Goal: Obtain resource: Download file/media

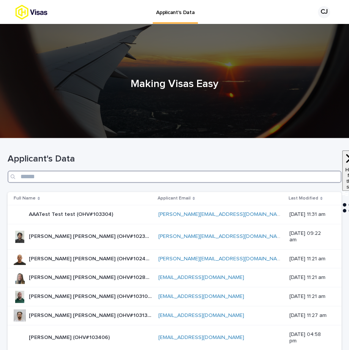
click at [246, 177] on input "Search" at bounding box center [175, 177] width 334 height 12
paste input "**********"
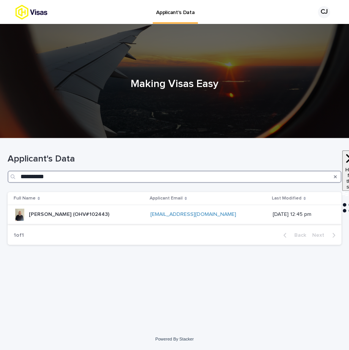
type input "**********"
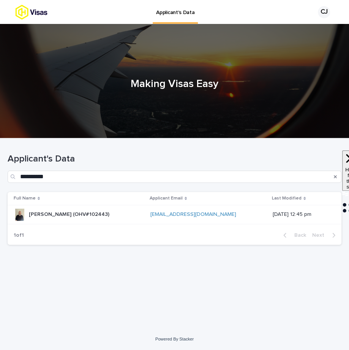
click at [111, 217] on p "[PERSON_NAME] (OHV#102443)" at bounding box center [70, 214] width 82 height 8
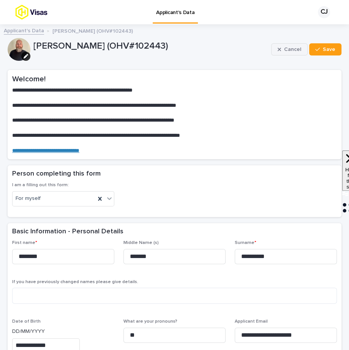
click at [291, 46] on button "Cancel" at bounding box center [289, 49] width 36 height 12
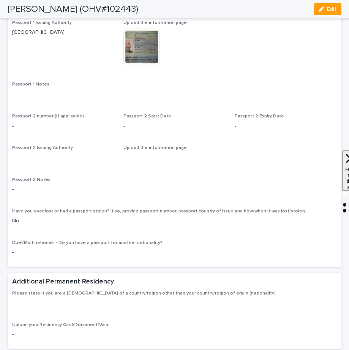
scroll to position [560, 0]
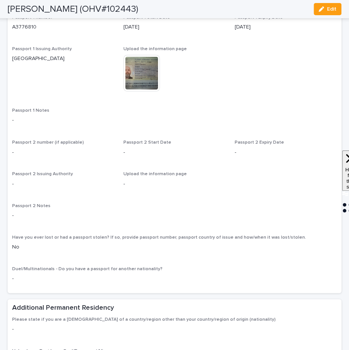
click at [140, 91] on img at bounding box center [142, 73] width 36 height 36
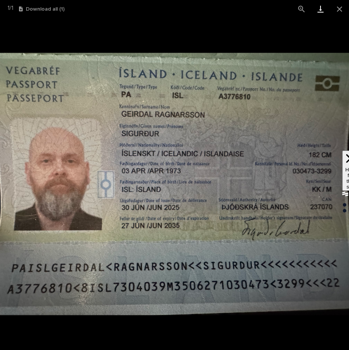
click at [324, 11] on link "Download" at bounding box center [320, 9] width 19 height 18
click at [340, 3] on button "Close gallery" at bounding box center [339, 9] width 19 height 18
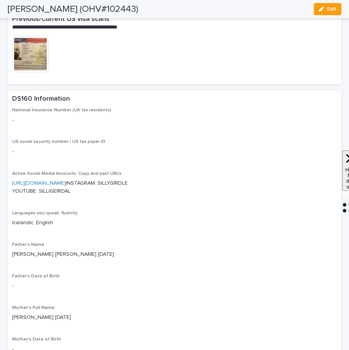
scroll to position [1465, 0]
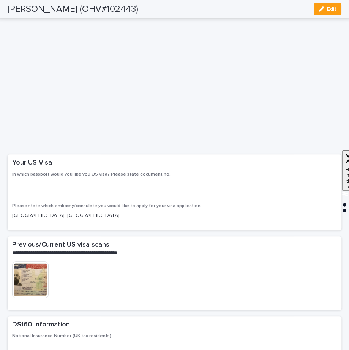
click at [27, 298] on img at bounding box center [30, 280] width 36 height 36
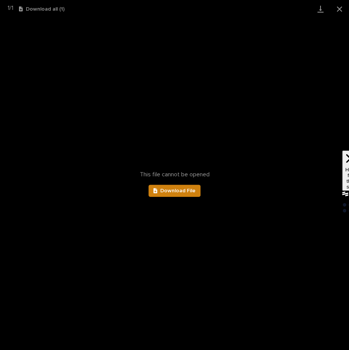
click at [173, 191] on span "Download File" at bounding box center [177, 190] width 35 height 5
click at [339, 10] on button "Close gallery" at bounding box center [339, 9] width 19 height 18
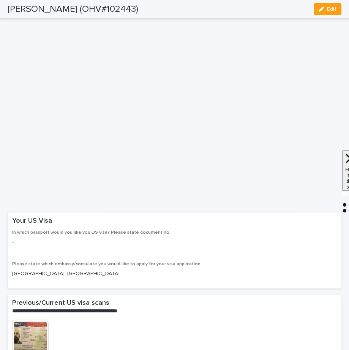
scroll to position [1645, 0]
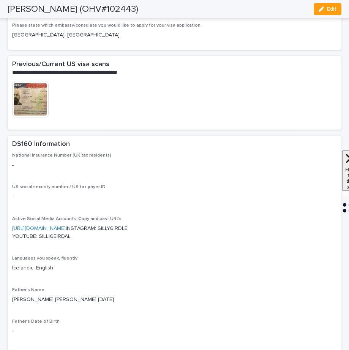
click at [27, 117] on img at bounding box center [30, 99] width 36 height 36
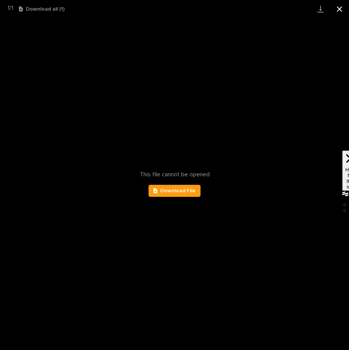
click at [341, 9] on button "Close gallery" at bounding box center [339, 9] width 19 height 18
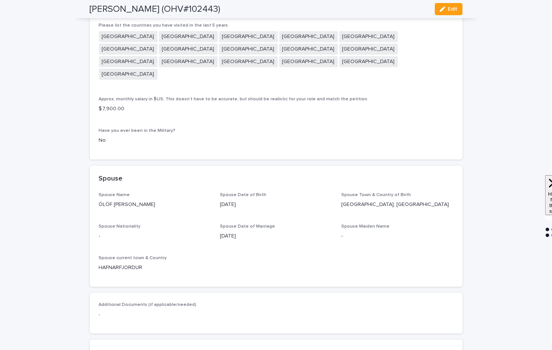
scroll to position [2850, 0]
